Goal: Information Seeking & Learning: Check status

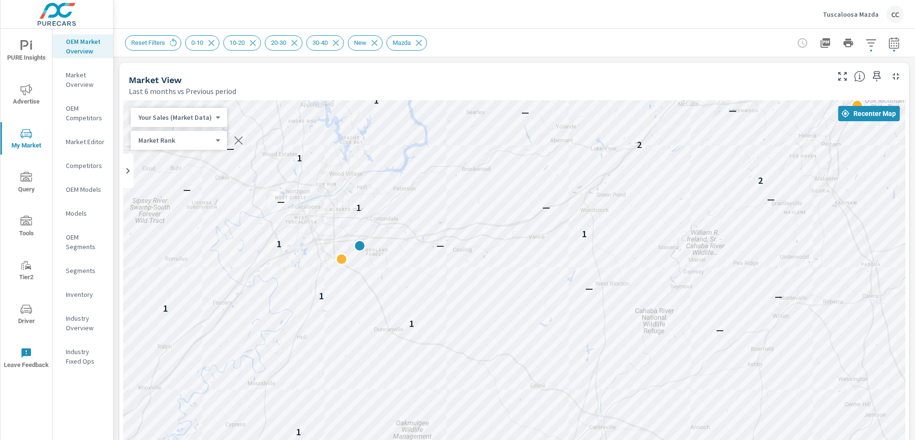
scroll to position [1339, 0]
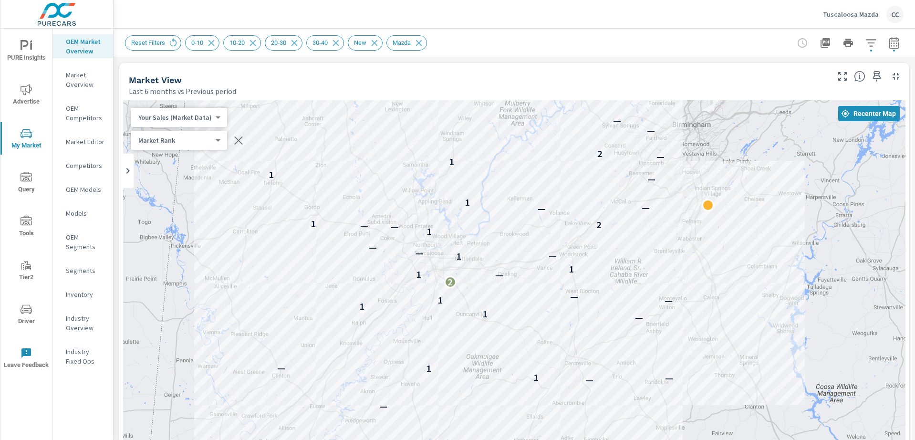
drag, startPoint x: 402, startPoint y: 148, endPoint x: 509, endPoint y: 220, distance: 128.7
click at [509, 220] on div "1 — — — 1 1 — — 1 1 — 1 — 2 — 1 1 1 — — — 1 — — 2 1 — — 1 — 1 1 — 2 — — — — — —…" at bounding box center [514, 365] width 782 height 530
click at [852, 12] on p "Tuscaloosa Mazda" at bounding box center [851, 14] width 56 height 9
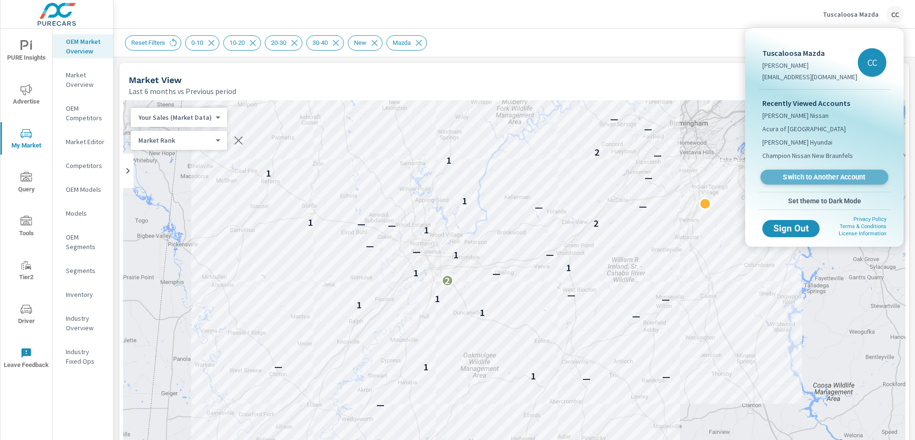
click at [822, 174] on span "Switch to Another Account" at bounding box center [823, 177] width 117 height 9
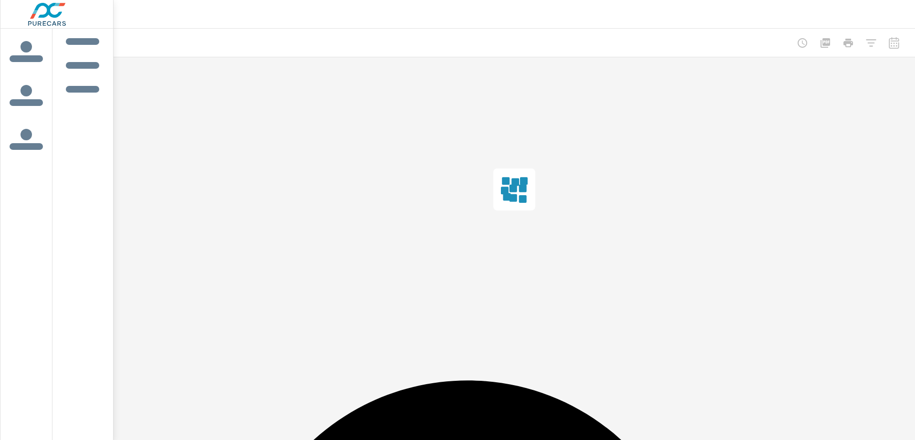
scroll to position [1339, 0]
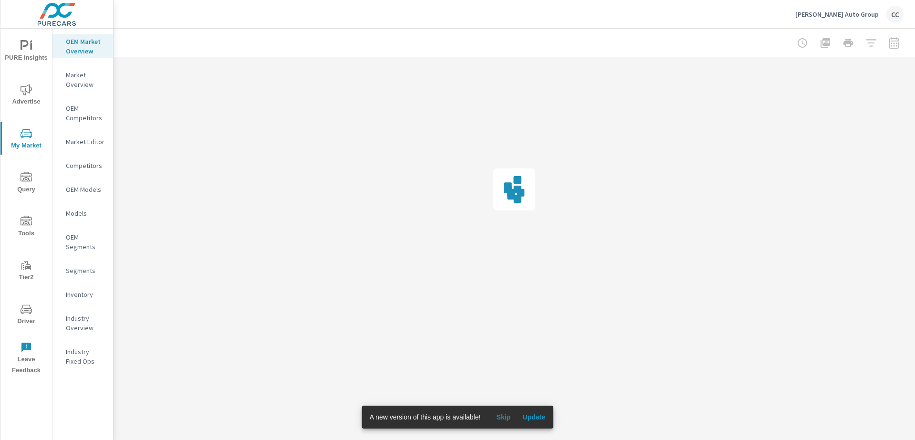
click at [541, 417] on span "Update" at bounding box center [533, 416] width 23 height 9
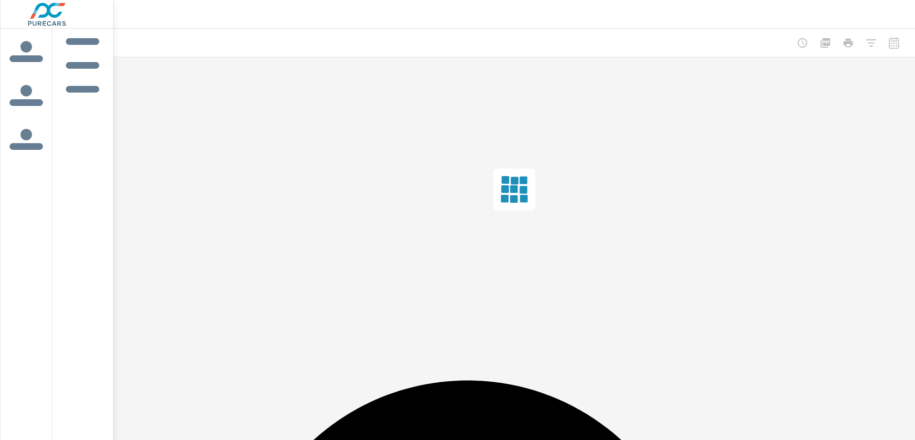
scroll to position [1339, 0]
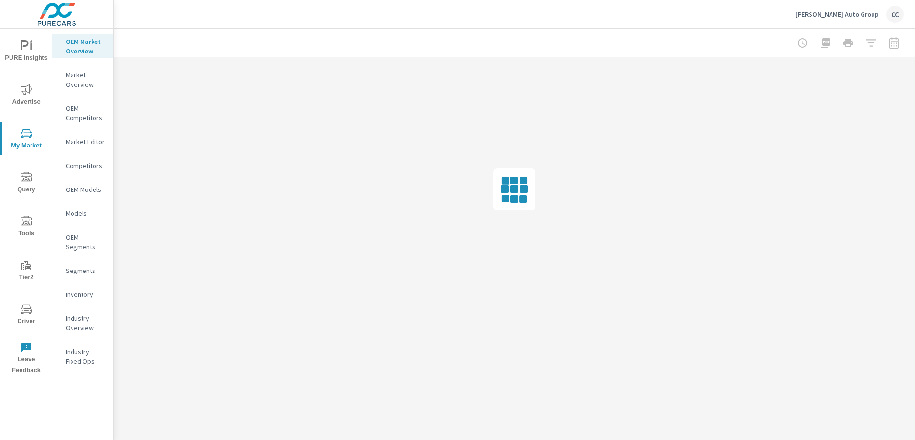
click at [31, 50] on icon "nav menu" at bounding box center [26, 45] width 11 height 11
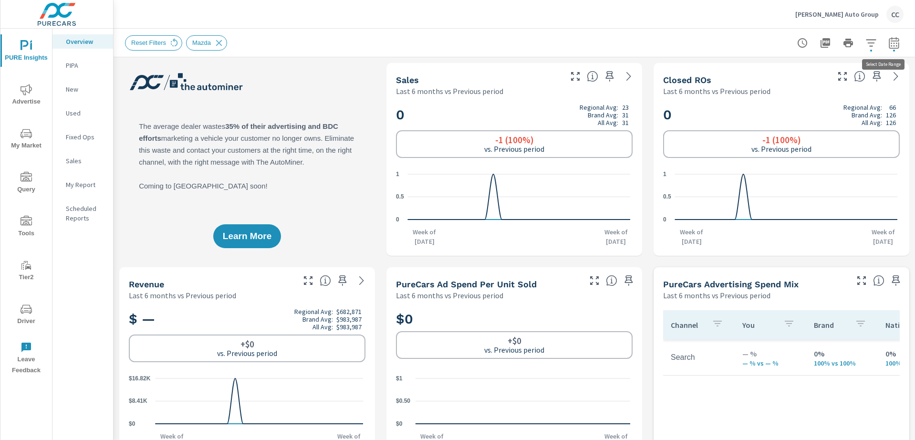
click at [889, 44] on icon "button" at bounding box center [893, 42] width 11 height 11
select select "Last 6 months"
select select "Previous period"
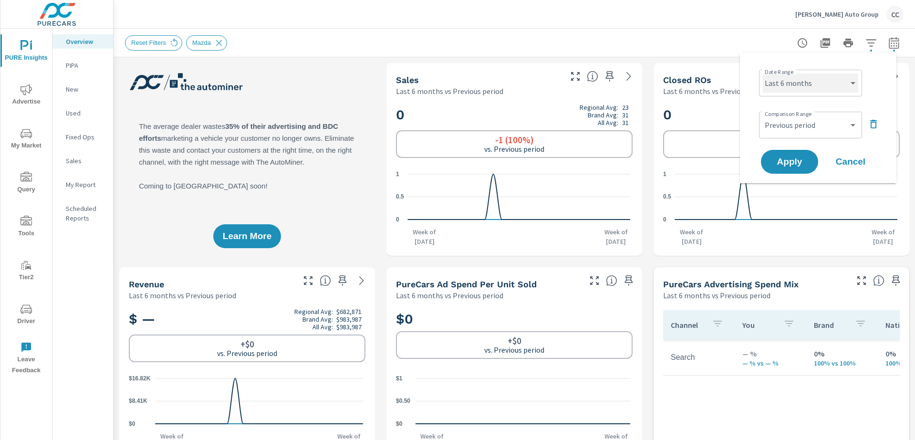
click at [832, 83] on select "Custom [DATE] Last week Last 7 days Last 14 days Last 30 days Last 45 days Last…" at bounding box center [809, 82] width 95 height 19
select select "Last month"
click at [762, 73] on select "Custom [DATE] Last week Last 7 days Last 14 days Last 30 days Last 45 days Last…" at bounding box center [809, 82] width 95 height 19
click at [810, 124] on select "Custom Previous period Previous month Previous year" at bounding box center [809, 124] width 95 height 19
click at [873, 124] on icon "button" at bounding box center [872, 123] width 11 height 11
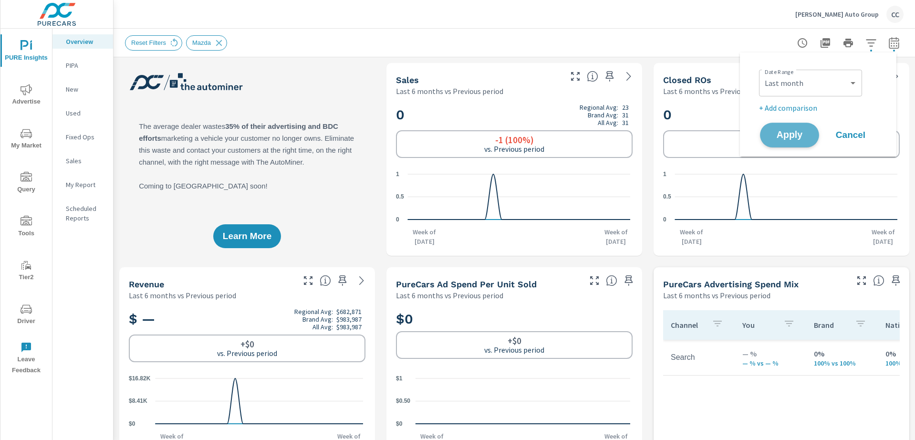
click at [791, 139] on span "Apply" at bounding box center [789, 135] width 39 height 9
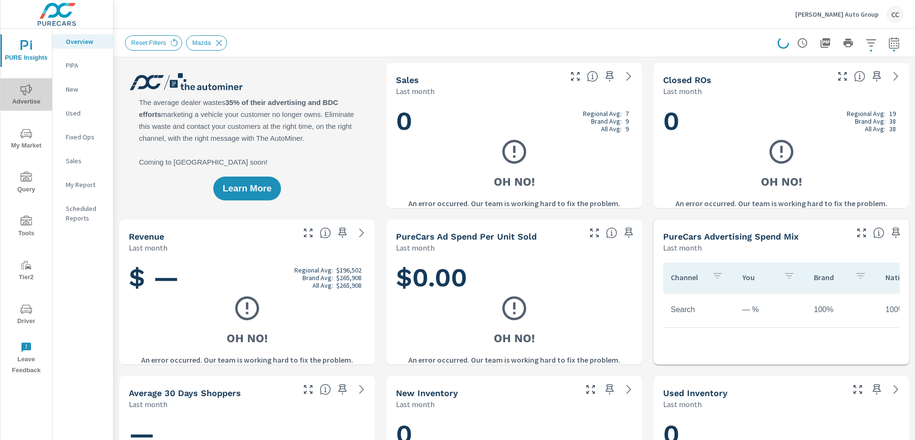
click at [29, 88] on icon "nav menu" at bounding box center [26, 89] width 11 height 11
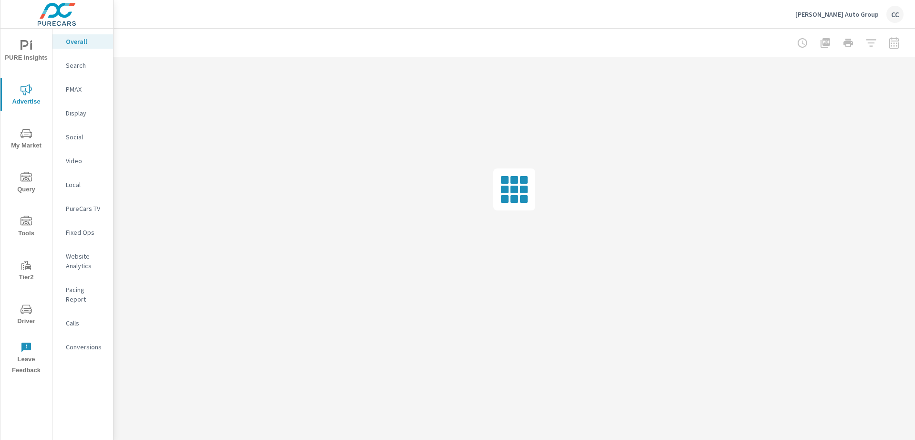
click at [90, 137] on p "Social" at bounding box center [86, 137] width 40 height 10
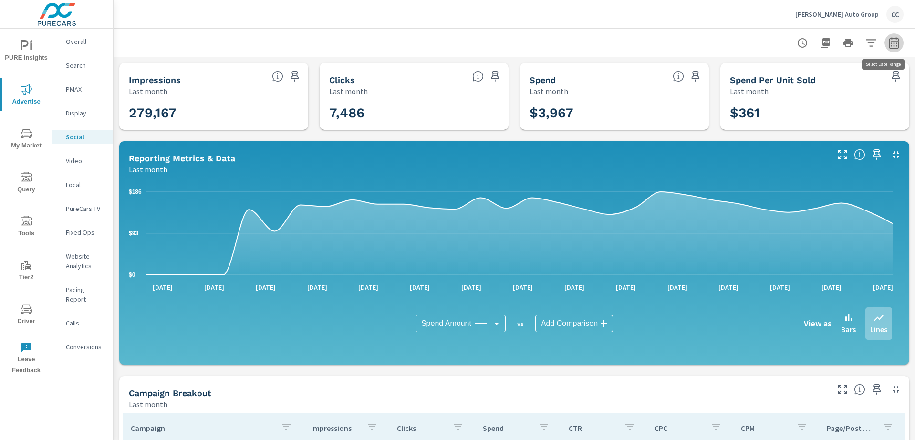
click at [888, 46] on icon "button" at bounding box center [893, 42] width 11 height 11
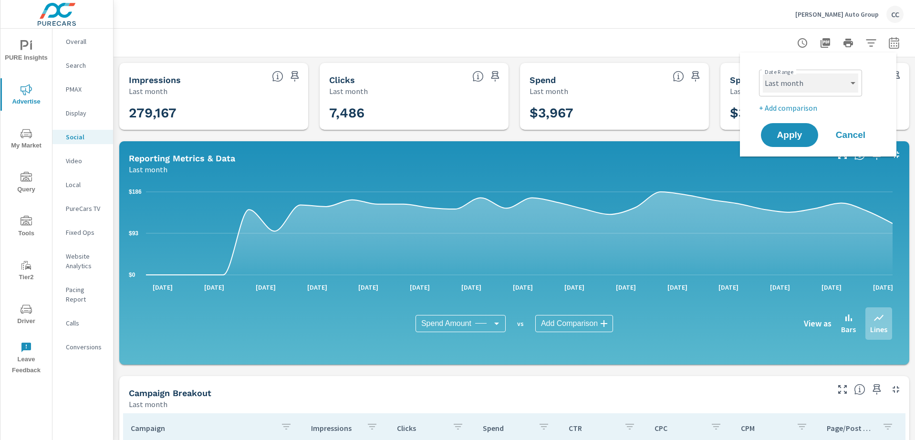
click at [818, 86] on select "Custom [DATE] Last week Last 7 days Last 14 days Last 30 days Last 45 days Last…" at bounding box center [809, 82] width 95 height 19
select select "custom"
click at [762, 73] on select "Custom [DATE] Last week Last 7 days Last 14 days Last 30 days Last 45 days Last…" at bounding box center [809, 82] width 95 height 19
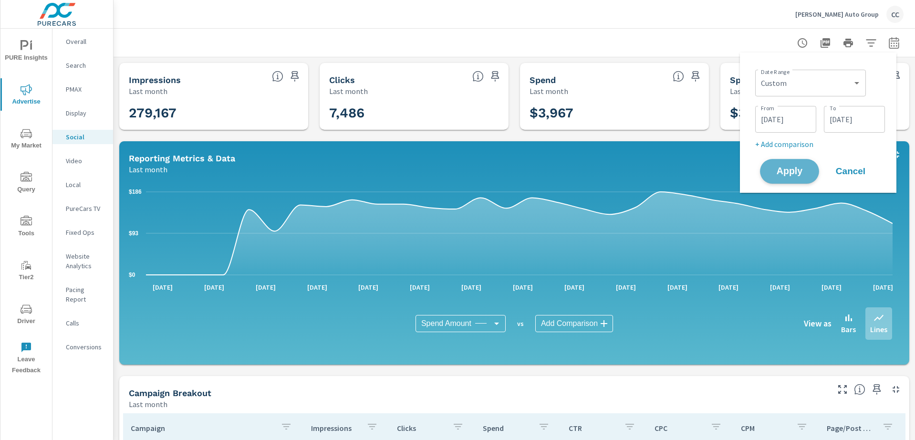
click at [796, 171] on span "Apply" at bounding box center [789, 171] width 39 height 9
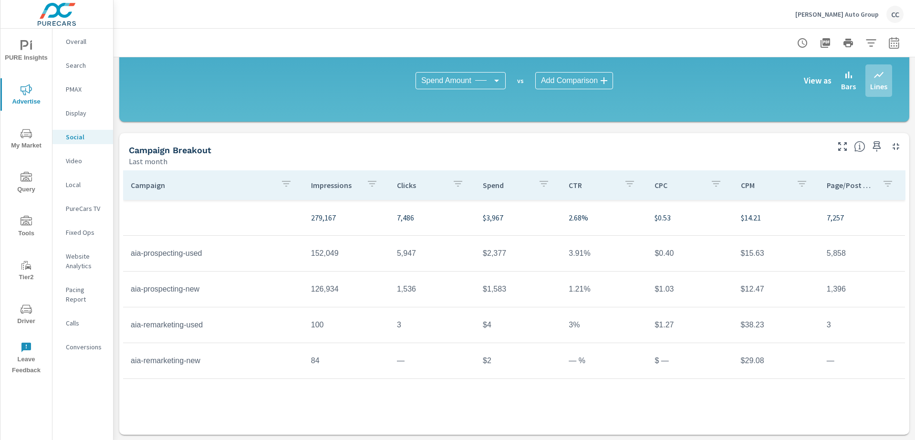
scroll to position [243, 0]
click at [84, 342] on p "Conversions" at bounding box center [86, 347] width 40 height 10
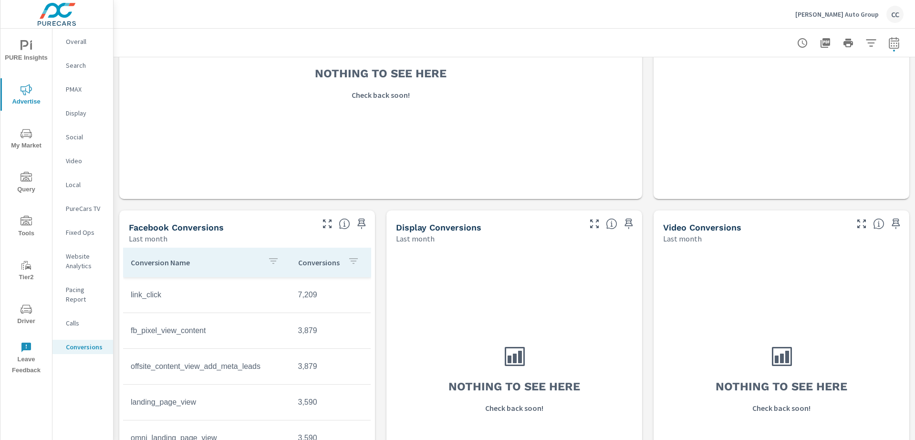
scroll to position [2, 0]
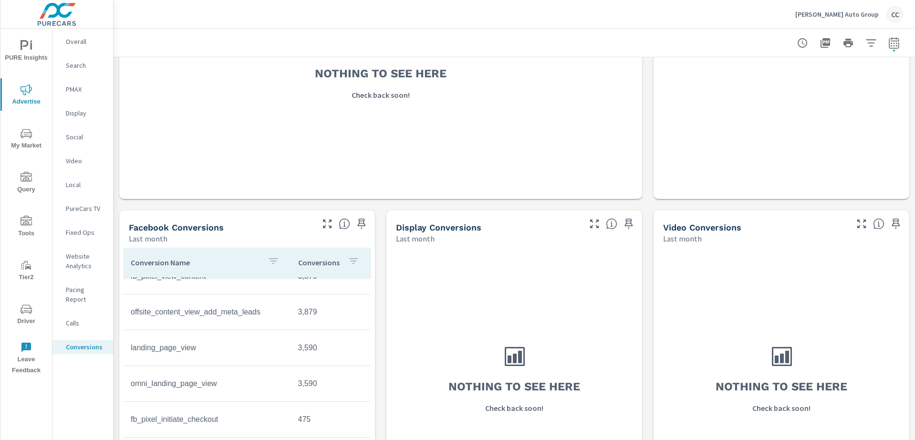
scroll to position [31, 0]
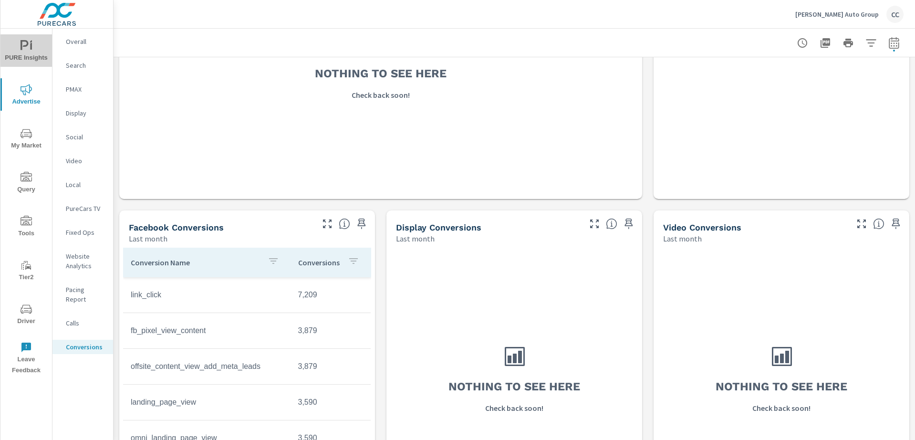
click at [21, 51] on span "PURE Insights" at bounding box center [26, 51] width 46 height 23
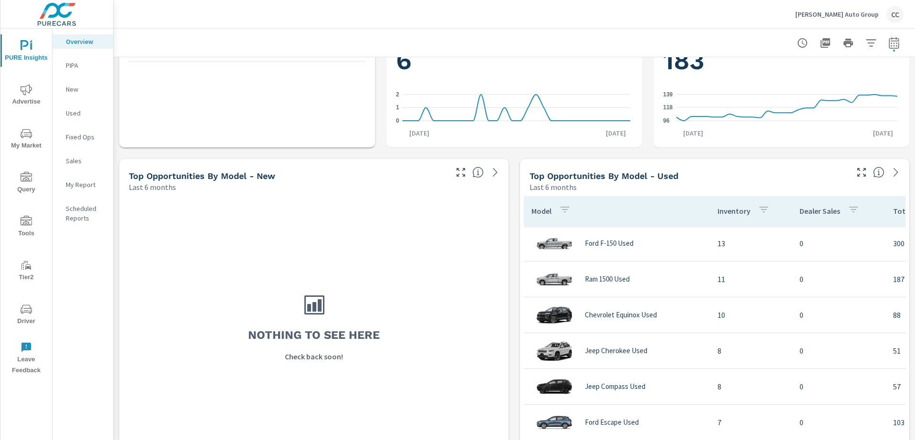
scroll to position [849, 0]
